Goal: Task Accomplishment & Management: Use online tool/utility

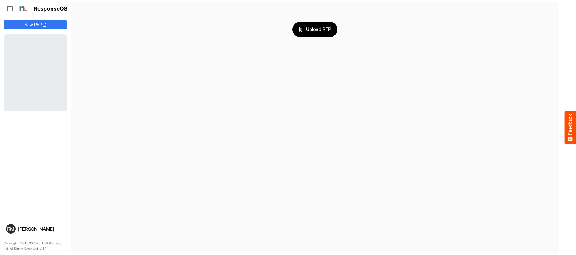
click at [319, 25] on span "Upload RFP" at bounding box center [315, 29] width 32 height 8
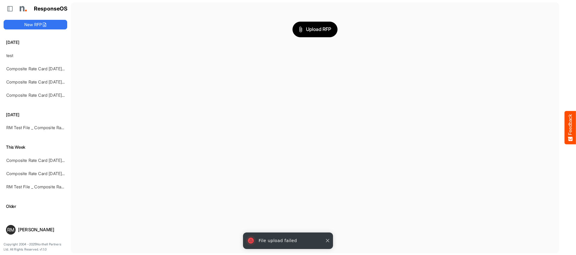
click at [327, 240] on button "button" at bounding box center [327, 240] width 6 height 6
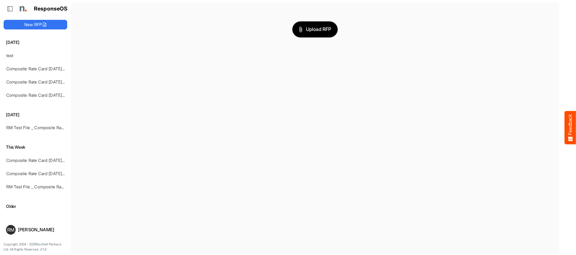
click at [303, 31] on span "Upload RFP" at bounding box center [315, 29] width 32 height 8
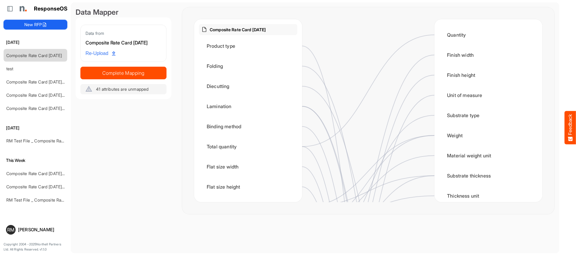
click at [50, 23] on button "New RFP" at bounding box center [36, 25] width 64 height 10
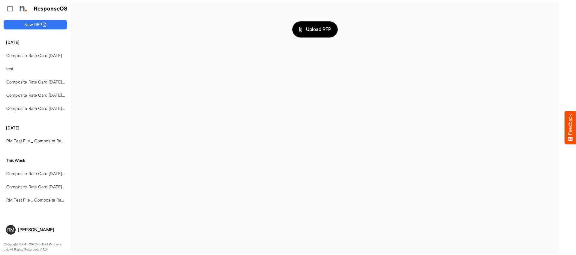
click at [316, 25] on button "Upload RFP" at bounding box center [314, 30] width 45 height 16
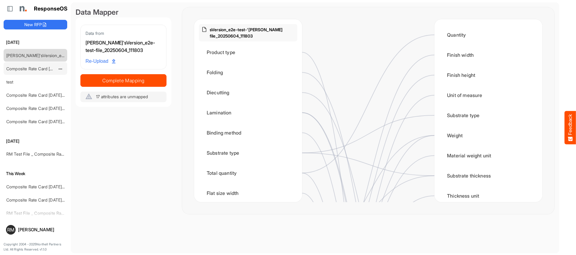
click at [36, 70] on link "Composite Rate Card [DATE]" at bounding box center [33, 68] width 55 height 5
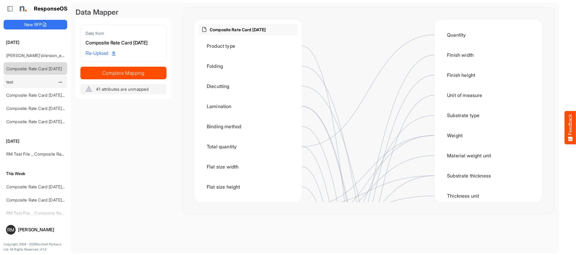
click at [43, 81] on div "test" at bounding box center [30, 82] width 53 height 12
click at [14, 79] on div "test" at bounding box center [30, 82] width 53 height 12
click at [11, 83] on link "test" at bounding box center [9, 81] width 7 height 5
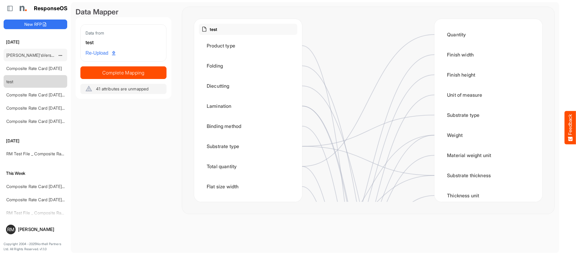
scroll to position [1, 0]
